Goal: Task Accomplishment & Management: Use online tool/utility

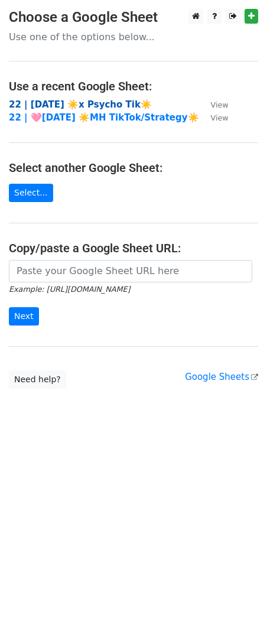
click at [50, 105] on strong "22 | [DATE] ☀️x Psycho Tik☀️" at bounding box center [80, 104] width 143 height 11
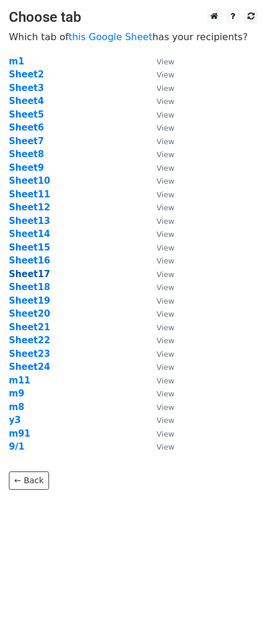
click at [35, 271] on strong "Sheet17" at bounding box center [29, 274] width 41 height 11
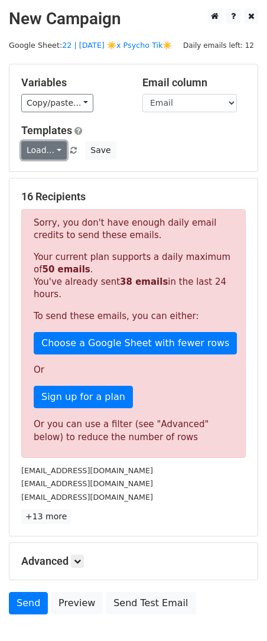
click at [47, 153] on link "Load..." at bounding box center [44, 150] width 46 height 18
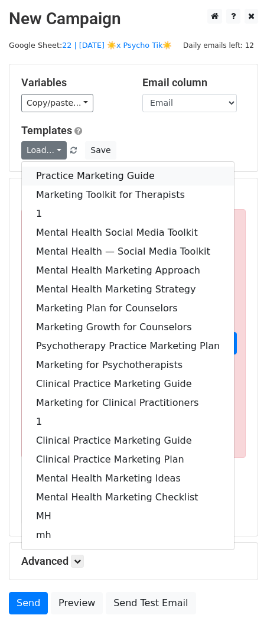
click at [60, 178] on link "Practice Marketing Guide" at bounding box center [128, 176] width 212 height 19
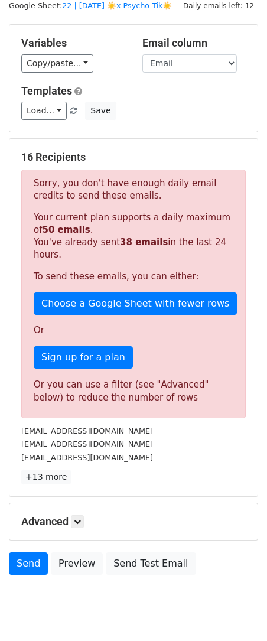
scroll to position [73, 0]
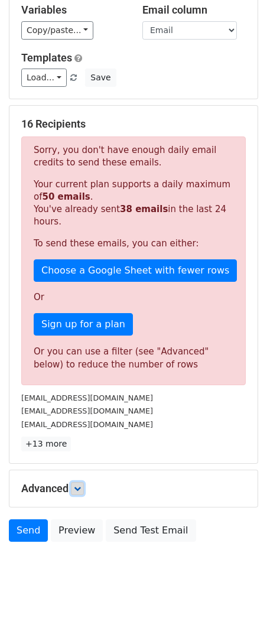
click at [81, 486] on icon at bounding box center [77, 488] width 7 height 7
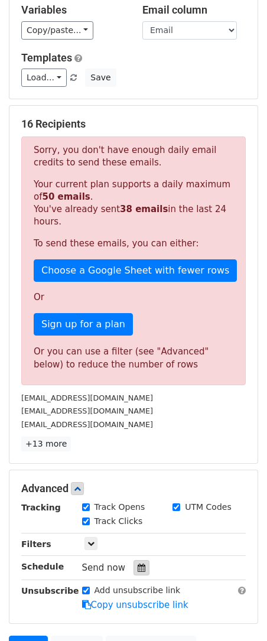
click at [138, 565] on icon at bounding box center [142, 568] width 8 height 8
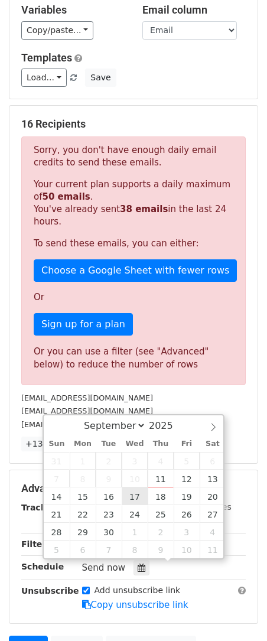
type input "2025-09-17 12:00"
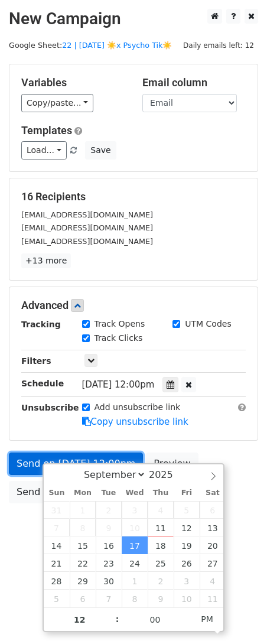
click at [23, 462] on link "Send on Sep 17 at 12:00pm" at bounding box center [76, 464] width 134 height 22
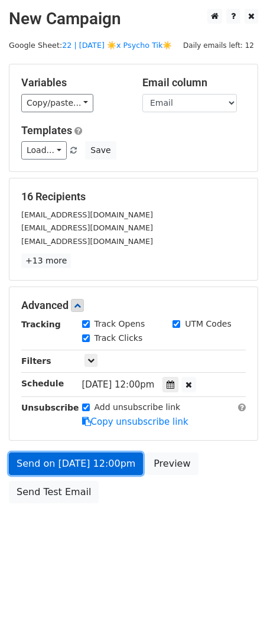
click at [73, 469] on link "Send on Sep 17 at 12:00pm" at bounding box center [76, 464] width 134 height 22
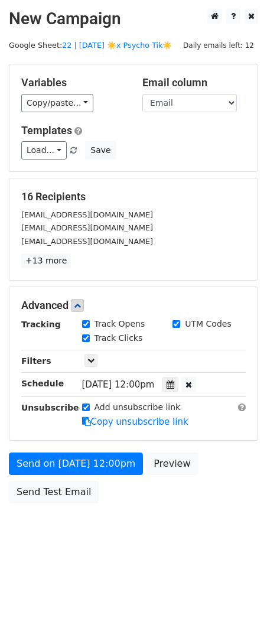
click at [59, 504] on div "Send on Sep 17 at 12:00pm Preview Send Test Email" at bounding box center [133, 481] width 267 height 57
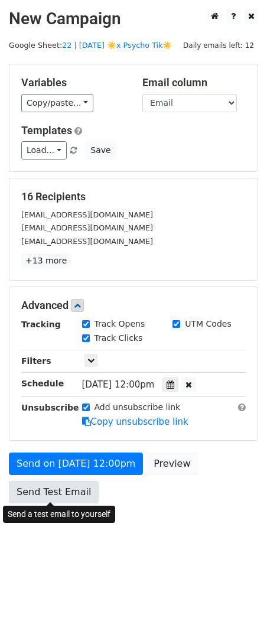
click at [54, 485] on link "Send Test Email" at bounding box center [54, 492] width 90 height 22
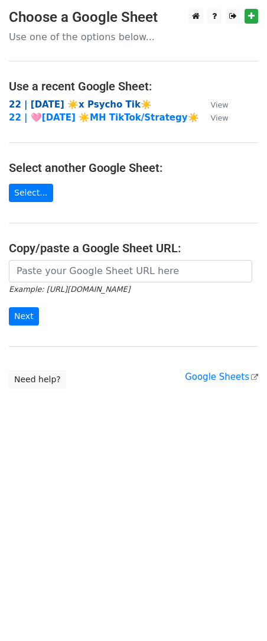
click at [83, 106] on strong "22 | [DATE] ☀️x Psycho Tik☀️" at bounding box center [80, 104] width 143 height 11
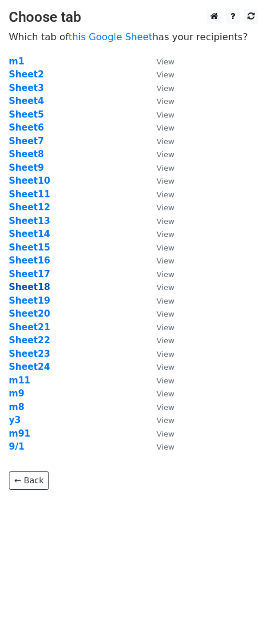
click at [38, 284] on strong "Sheet18" at bounding box center [29, 287] width 41 height 11
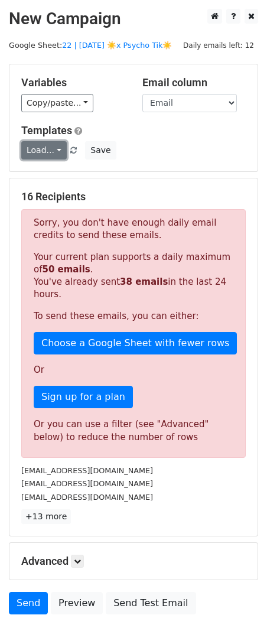
click at [43, 154] on link "Load..." at bounding box center [44, 150] width 46 height 18
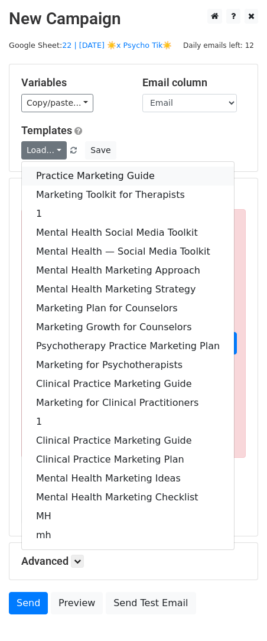
click at [72, 168] on link "Practice Marketing Guide" at bounding box center [128, 176] width 212 height 19
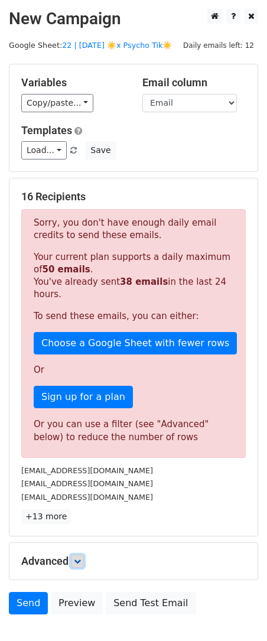
click at [81, 561] on icon at bounding box center [77, 561] width 7 height 7
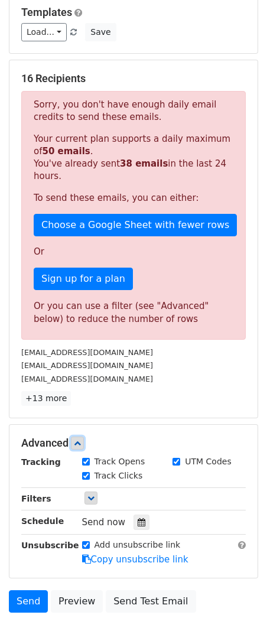
scroll to position [121, 0]
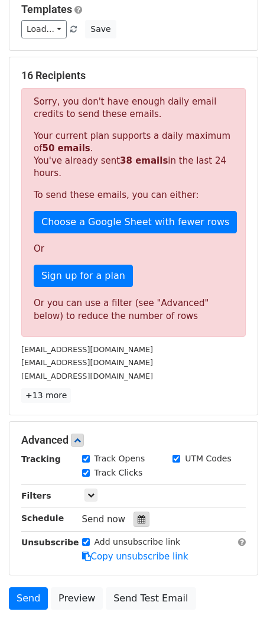
click at [138, 520] on icon at bounding box center [142, 519] width 8 height 8
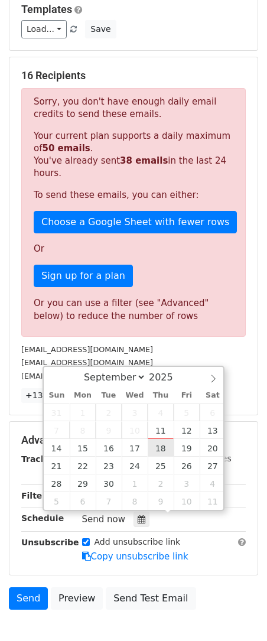
type input "2025-09-18 12:00"
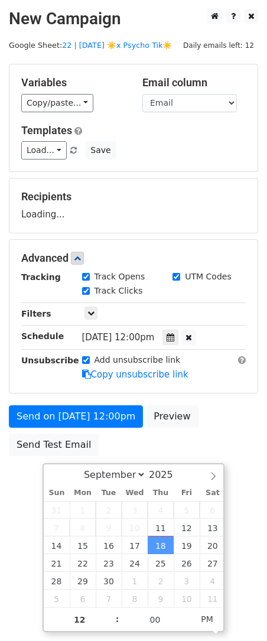
click at [58, 465] on div "September October November December 2025" at bounding box center [134, 474] width 180 height 20
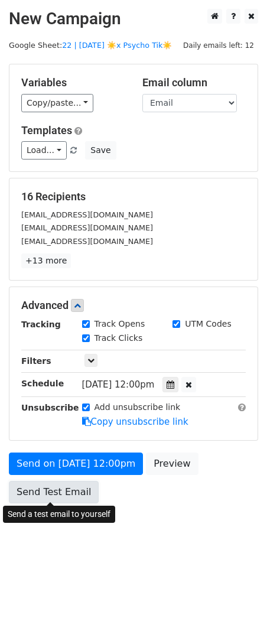
click at [21, 481] on link "Send Test Email" at bounding box center [54, 492] width 90 height 22
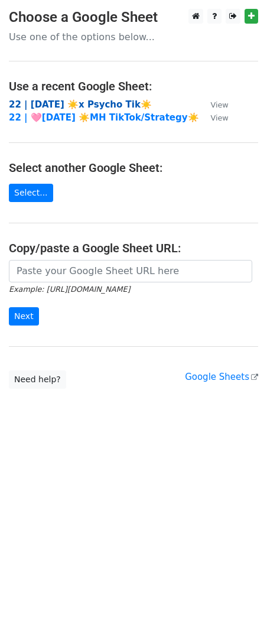
click at [74, 102] on strong "22 | SEP 1 ☀️x Psycho Tik☀️" at bounding box center [80, 104] width 143 height 11
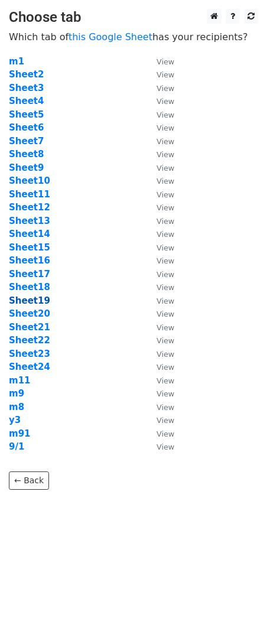
click at [38, 304] on strong "Sheet19" at bounding box center [29, 300] width 41 height 11
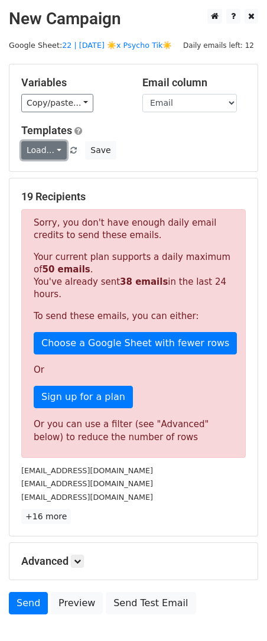
click at [44, 151] on link "Load..." at bounding box center [44, 150] width 46 height 18
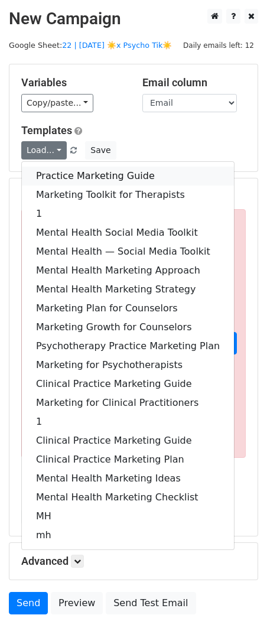
click at [65, 173] on link "Practice Marketing Guide" at bounding box center [128, 176] width 212 height 19
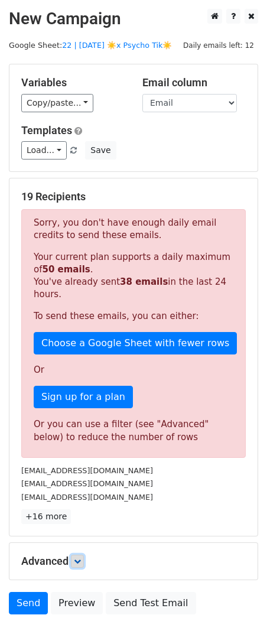
click at [84, 559] on link at bounding box center [77, 561] width 13 height 13
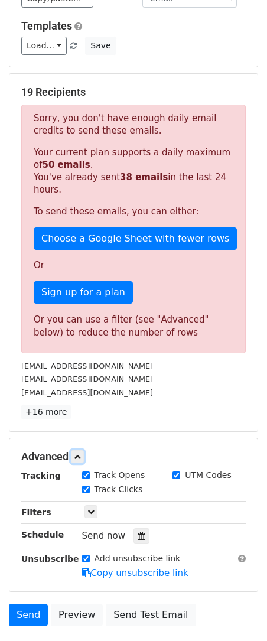
scroll to position [189, 0]
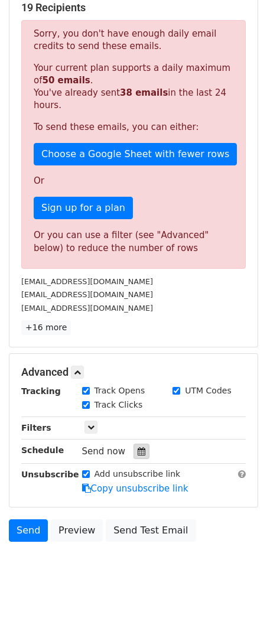
click at [140, 446] on div at bounding box center [142, 451] width 16 height 15
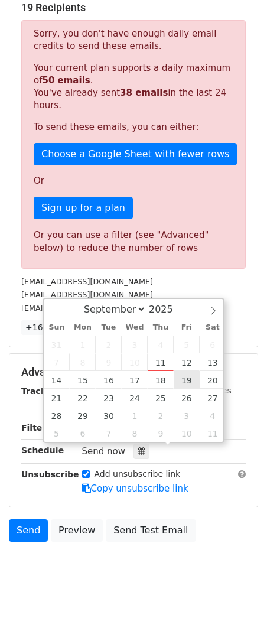
type input "2025-09-19 12:00"
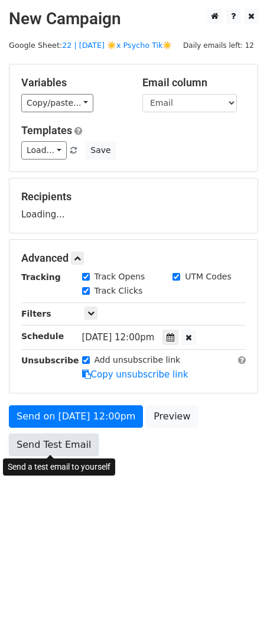
click at [40, 444] on link "Send Test Email" at bounding box center [54, 445] width 90 height 22
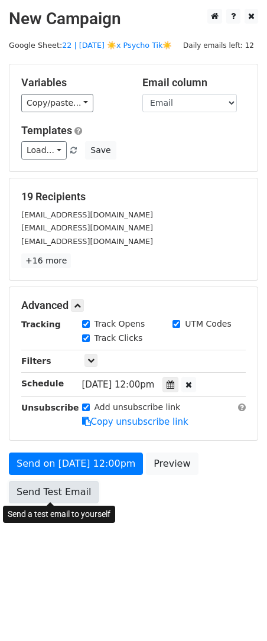
click at [37, 495] on link "Send Test Email" at bounding box center [54, 492] width 90 height 22
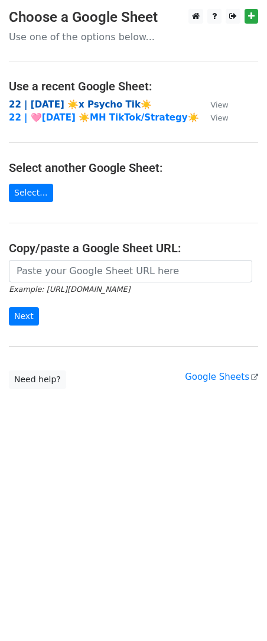
click at [92, 106] on strong "22 | [DATE] ☀️x Psycho Tik☀️" at bounding box center [80, 104] width 143 height 11
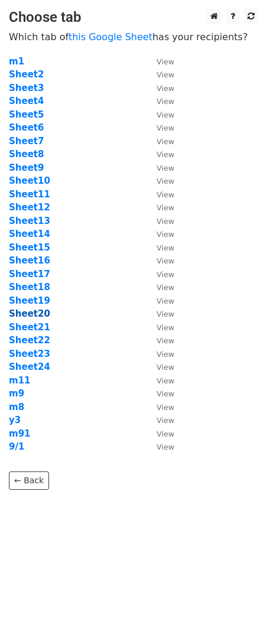
click at [35, 314] on strong "Sheet20" at bounding box center [29, 313] width 41 height 11
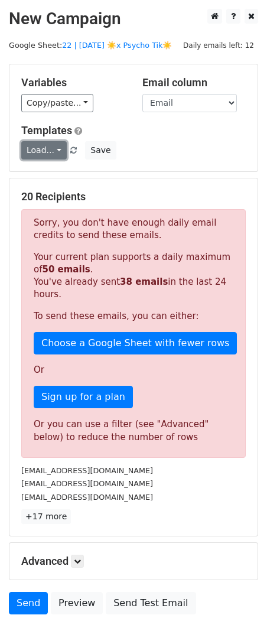
click at [46, 158] on link "Load..." at bounding box center [44, 150] width 46 height 18
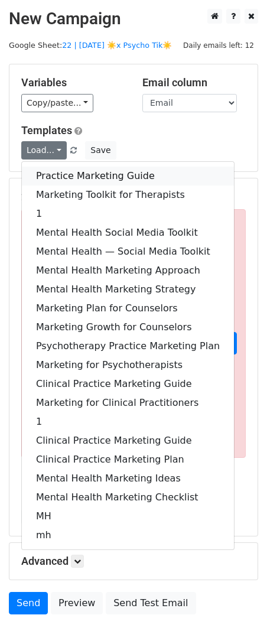
click at [48, 174] on link "Practice Marketing Guide" at bounding box center [128, 176] width 212 height 19
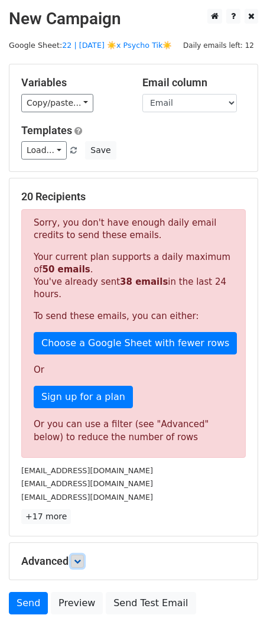
click at [80, 558] on icon at bounding box center [77, 561] width 7 height 7
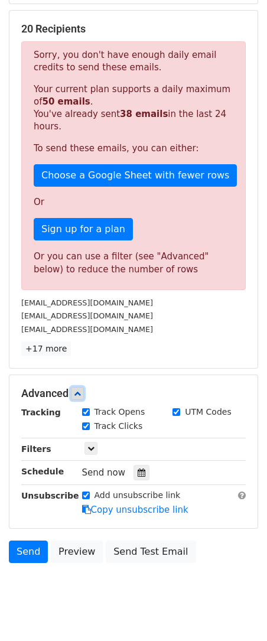
scroll to position [189, 0]
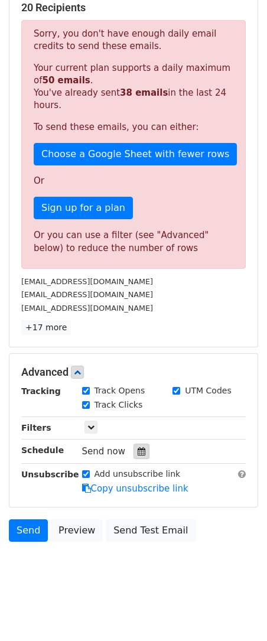
click at [138, 447] on icon at bounding box center [142, 451] width 8 height 8
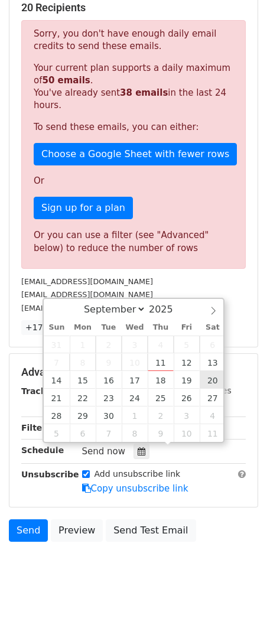
type input "[DATE] 12:00"
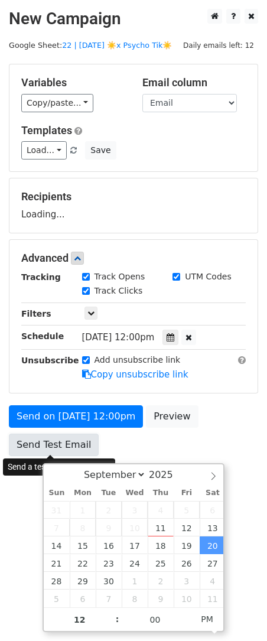
click at [42, 447] on link "Send Test Email" at bounding box center [54, 445] width 90 height 22
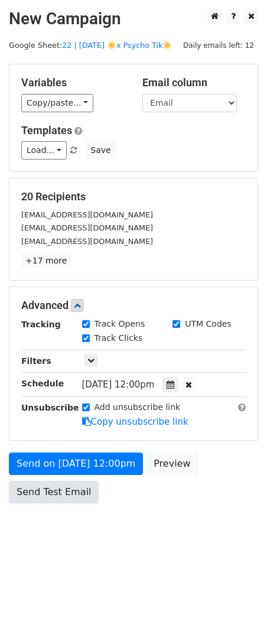
click at [53, 487] on link "Send Test Email" at bounding box center [54, 492] width 90 height 22
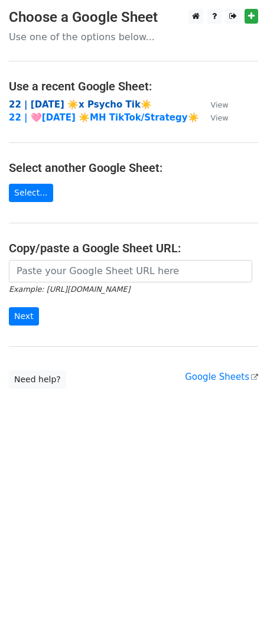
click at [57, 108] on strong "22 | [DATE] ☀️x Psycho Tik☀️" at bounding box center [80, 104] width 143 height 11
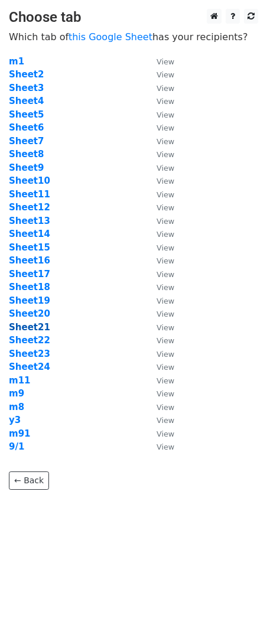
click at [32, 322] on strong "Sheet21" at bounding box center [29, 327] width 41 height 11
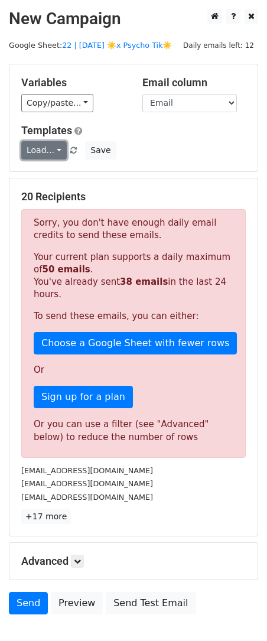
click at [43, 158] on link "Load..." at bounding box center [44, 150] width 46 height 18
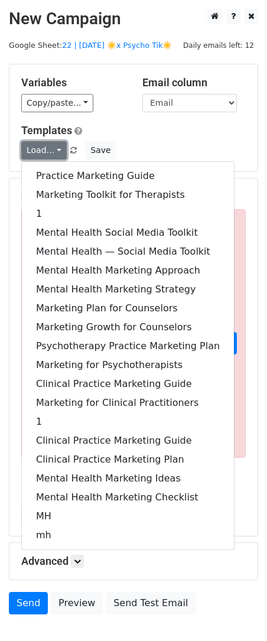
click at [43, 158] on link "Load..." at bounding box center [44, 150] width 46 height 18
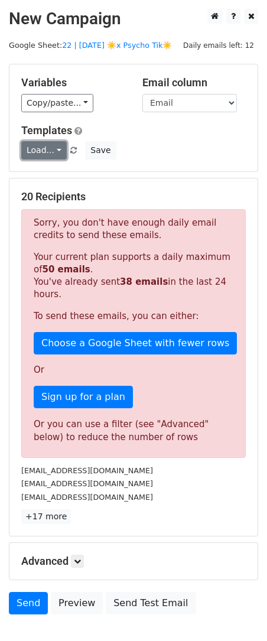
click at [43, 158] on link "Load..." at bounding box center [44, 150] width 46 height 18
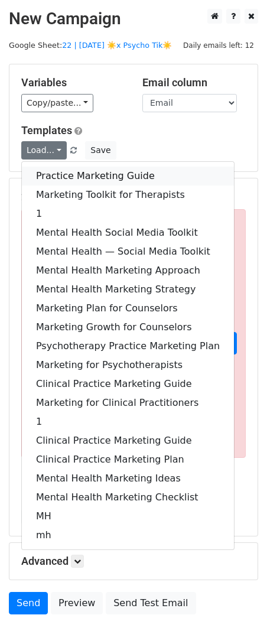
click at [50, 175] on link "Practice Marketing Guide" at bounding box center [128, 176] width 212 height 19
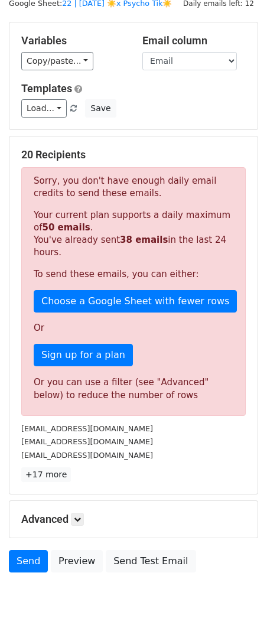
scroll to position [73, 0]
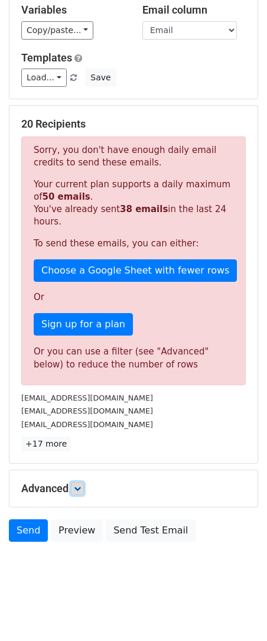
click at [81, 490] on icon at bounding box center [77, 488] width 7 height 7
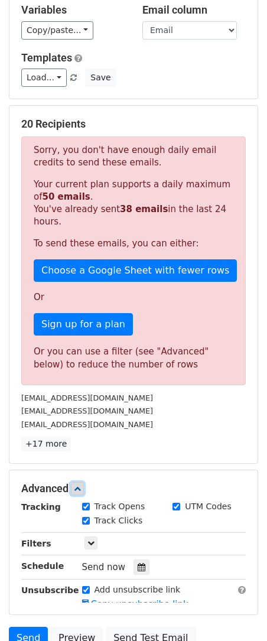
scroll to position [189, 0]
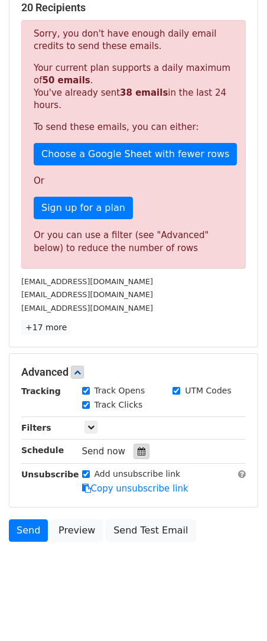
click at [138, 452] on icon at bounding box center [142, 451] width 8 height 8
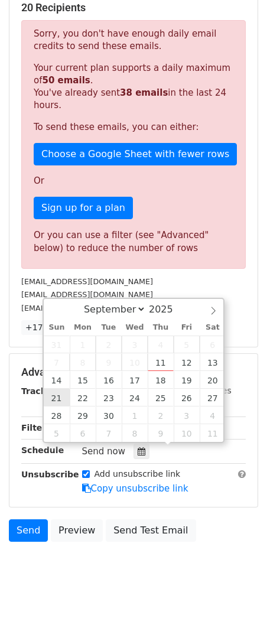
type input "2025-09-21 12:00"
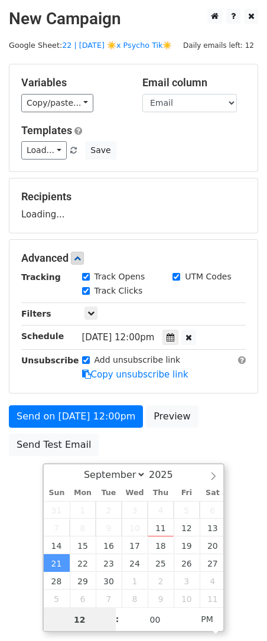
scroll to position [0, 0]
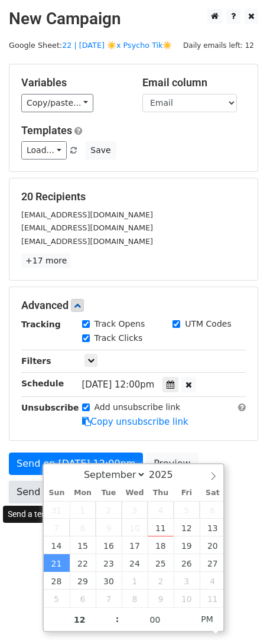
click at [22, 490] on link "Send Test Email" at bounding box center [54, 492] width 90 height 22
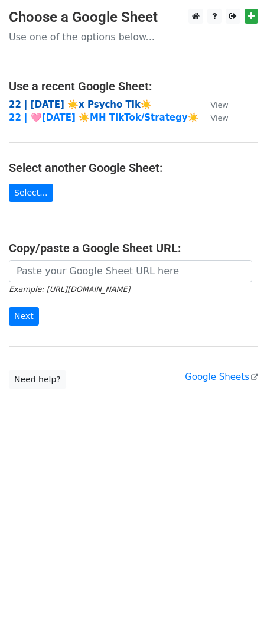
click at [75, 103] on strong "22 | [DATE] ☀️x Psycho Tik☀️" at bounding box center [80, 104] width 143 height 11
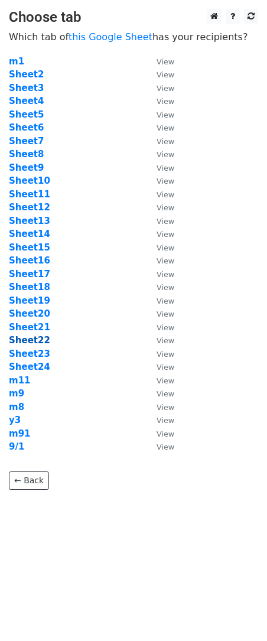
click at [28, 340] on strong "Sheet22" at bounding box center [29, 340] width 41 height 11
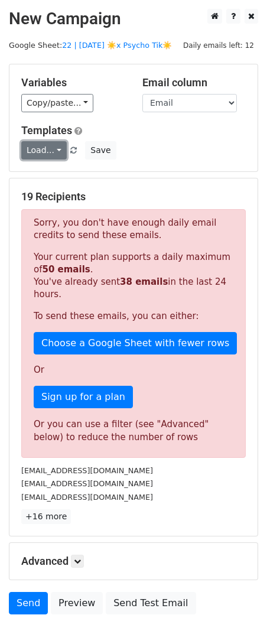
click at [42, 150] on link "Load..." at bounding box center [44, 150] width 46 height 18
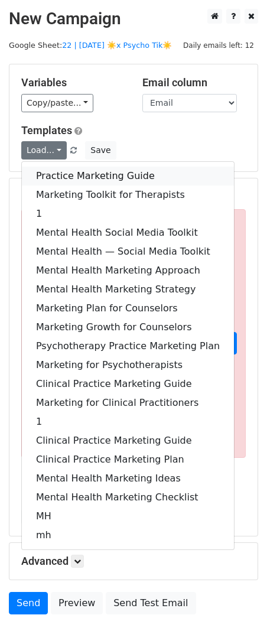
click at [55, 177] on link "Practice Marketing Guide" at bounding box center [128, 176] width 212 height 19
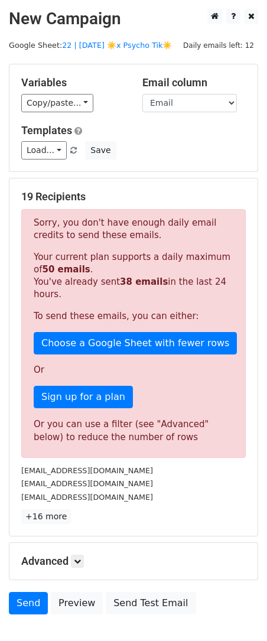
scroll to position [73, 0]
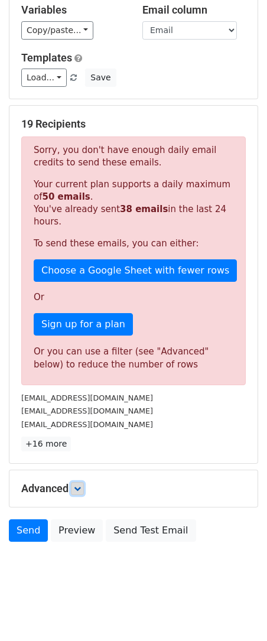
click at [79, 488] on icon at bounding box center [77, 488] width 7 height 7
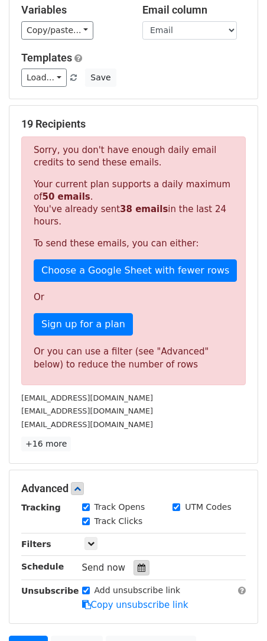
click at [138, 564] on icon at bounding box center [142, 568] width 8 height 8
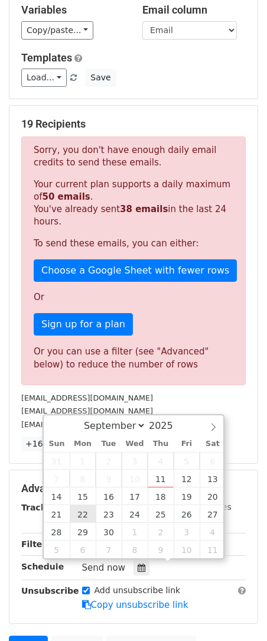
type input "[DATE] 12:00"
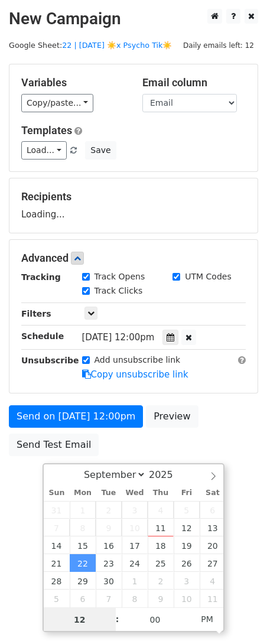
scroll to position [0, 0]
click at [19, 456] on link "Send Test Email" at bounding box center [54, 445] width 90 height 22
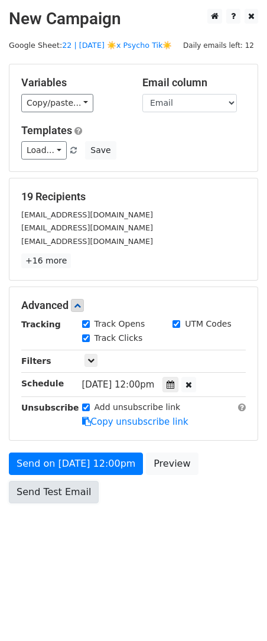
click at [46, 492] on link "Send Test Email" at bounding box center [54, 492] width 90 height 22
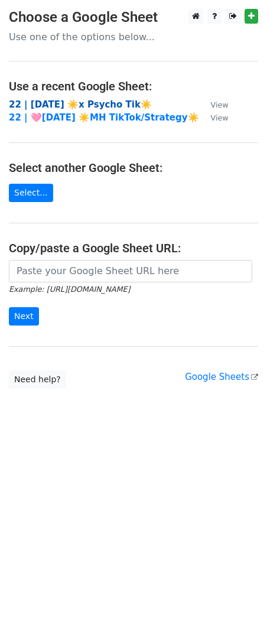
click at [76, 105] on strong "22 | SEP 1 ☀️x Psycho Tik☀️" at bounding box center [80, 104] width 143 height 11
click at [77, 103] on strong "22 | [DATE] ☀️x Psycho Tik☀️" at bounding box center [80, 104] width 143 height 11
click at [82, 104] on strong "22 | [DATE] ☀️x Psycho Tik☀️" at bounding box center [80, 104] width 143 height 11
click at [87, 103] on strong "22 | [DATE] ☀️x Psycho Tik☀️" at bounding box center [80, 104] width 143 height 11
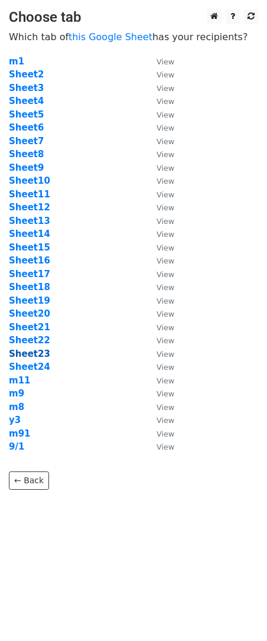
click at [37, 351] on strong "Sheet23" at bounding box center [29, 354] width 41 height 11
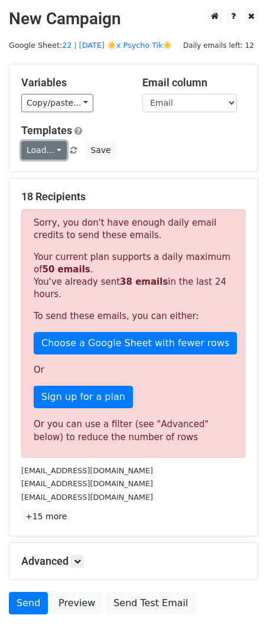
click at [47, 149] on link "Load..." at bounding box center [44, 150] width 46 height 18
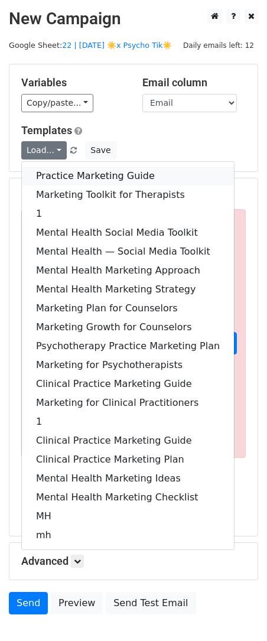
click at [57, 176] on link "Practice Marketing Guide" at bounding box center [128, 176] width 212 height 19
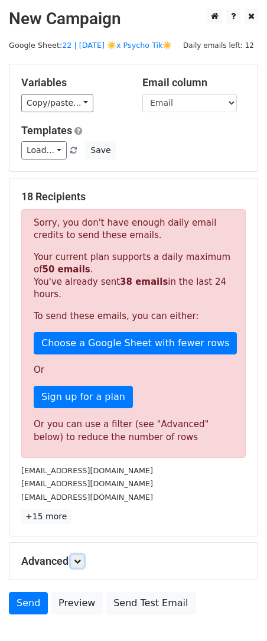
drag, startPoint x: 83, startPoint y: 558, endPoint x: 85, endPoint y: 552, distance: 6.6
click at [83, 558] on link at bounding box center [77, 561] width 13 height 13
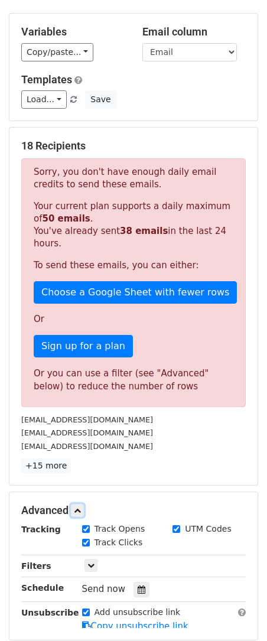
scroll to position [189, 0]
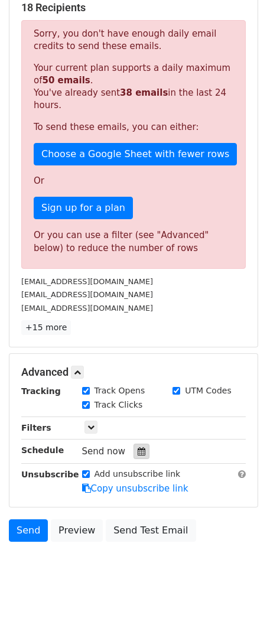
click at [138, 450] on icon at bounding box center [142, 451] width 8 height 8
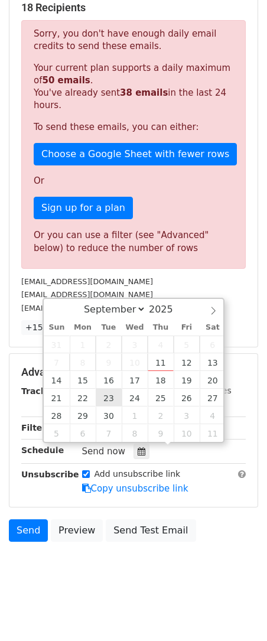
type input "[DATE] 12:00"
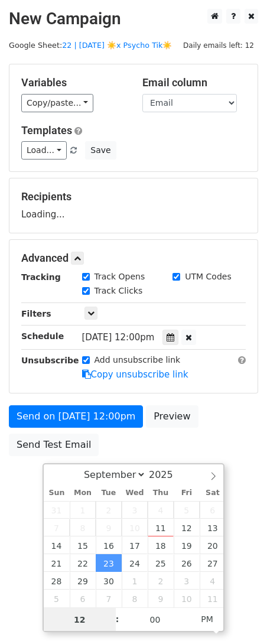
scroll to position [0, 0]
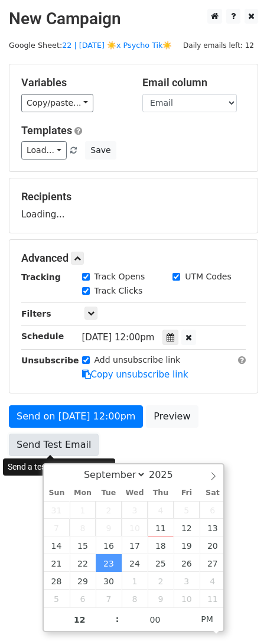
click at [57, 446] on link "Send Test Email" at bounding box center [54, 445] width 90 height 22
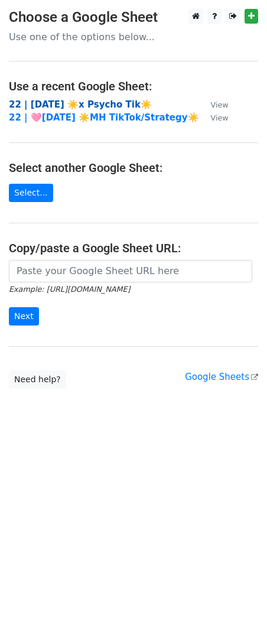
click at [87, 100] on strong "22 | [DATE] ☀️x Psycho Tik☀️" at bounding box center [80, 104] width 143 height 11
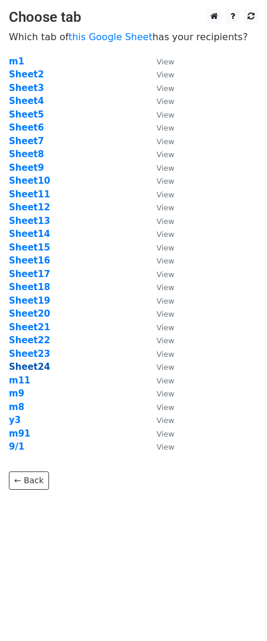
click at [35, 368] on strong "Sheet24" at bounding box center [29, 367] width 41 height 11
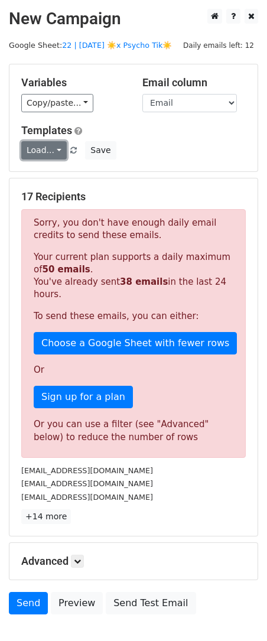
click at [44, 155] on link "Load..." at bounding box center [44, 150] width 46 height 18
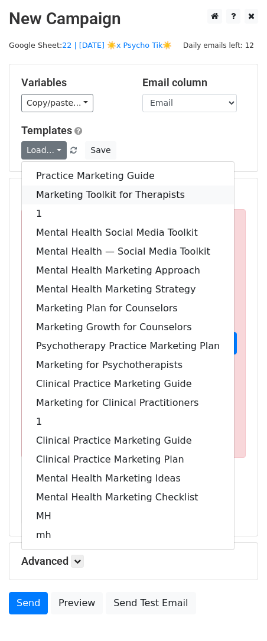
click at [79, 196] on link "Marketing Toolkit for Therapists" at bounding box center [128, 195] width 212 height 19
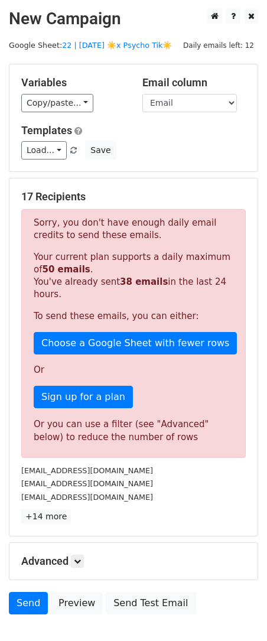
click at [87, 564] on h5 "Advanced" at bounding box center [133, 561] width 225 height 13
click at [84, 564] on link at bounding box center [77, 561] width 13 height 13
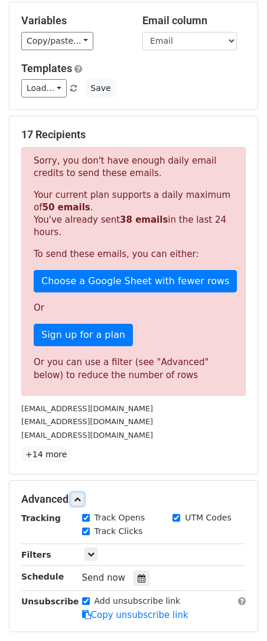
scroll to position [189, 0]
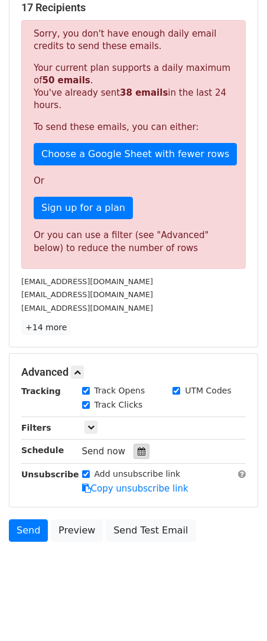
click at [142, 454] on div at bounding box center [142, 451] width 16 height 15
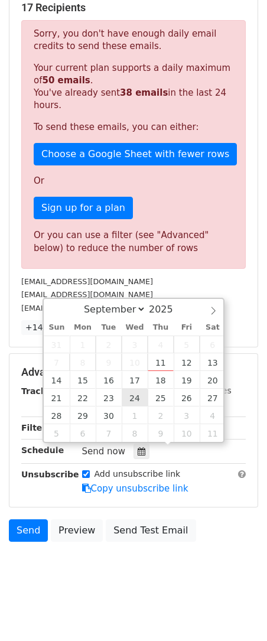
type input "[DATE] 12:00"
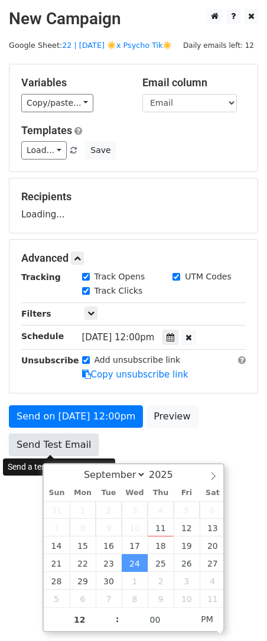
click at [31, 446] on link "Send Test Email" at bounding box center [54, 445] width 90 height 22
